Goal: Entertainment & Leisure: Consume media (video, audio)

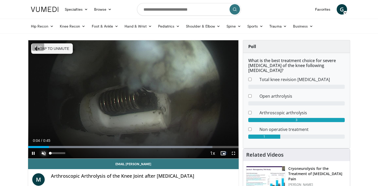
click at [44, 154] on span "Video Player" at bounding box center [43, 153] width 10 height 10
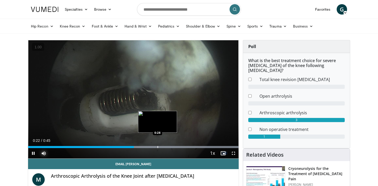
click at [158, 145] on div "Loaded : 100.00% 0:23 0:28" at bounding box center [133, 145] width 211 height 5
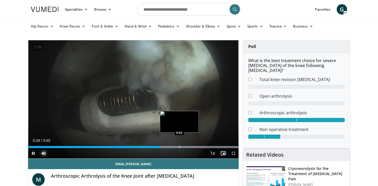
click at [179, 144] on div "Loaded : 100.00% 0:28 0:32" at bounding box center [133, 145] width 211 height 5
click at [191, 147] on div "Progress Bar" at bounding box center [191, 147] width 1 height 2
